Goal: Navigation & Orientation: Find specific page/section

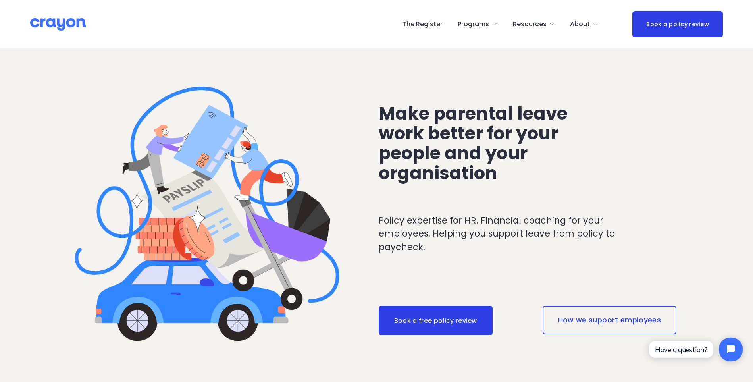
click at [0, 0] on span "Parent Hub" at bounding box center [0, 0] width 0 height 0
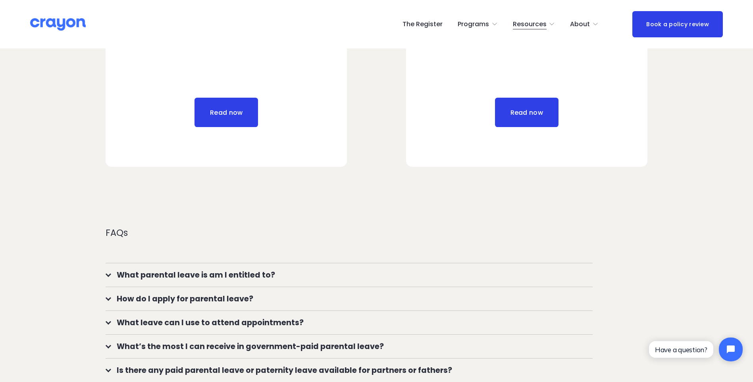
scroll to position [476, 0]
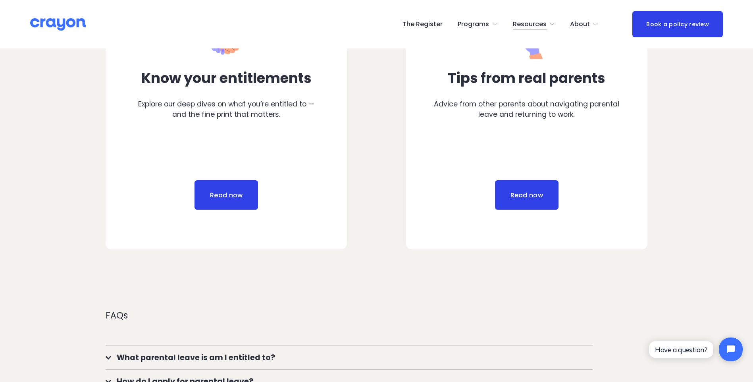
click at [431, 22] on link "The Register" at bounding box center [422, 24] width 40 height 13
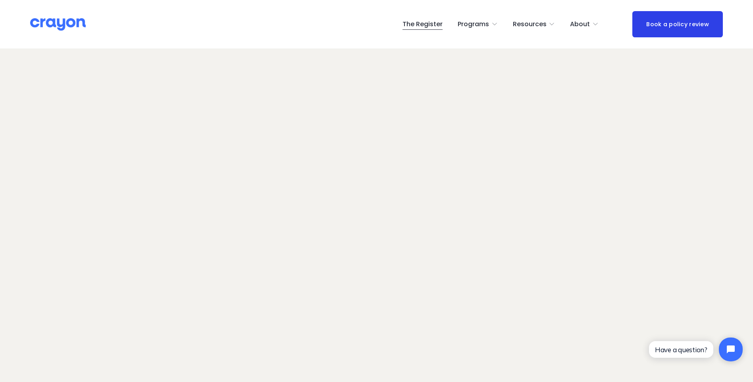
click at [539, 25] on span "Resources" at bounding box center [530, 25] width 34 height 12
click at [0, 0] on span "Parent Hub" at bounding box center [0, 0] width 0 height 0
